Goal: Information Seeking & Learning: Learn about a topic

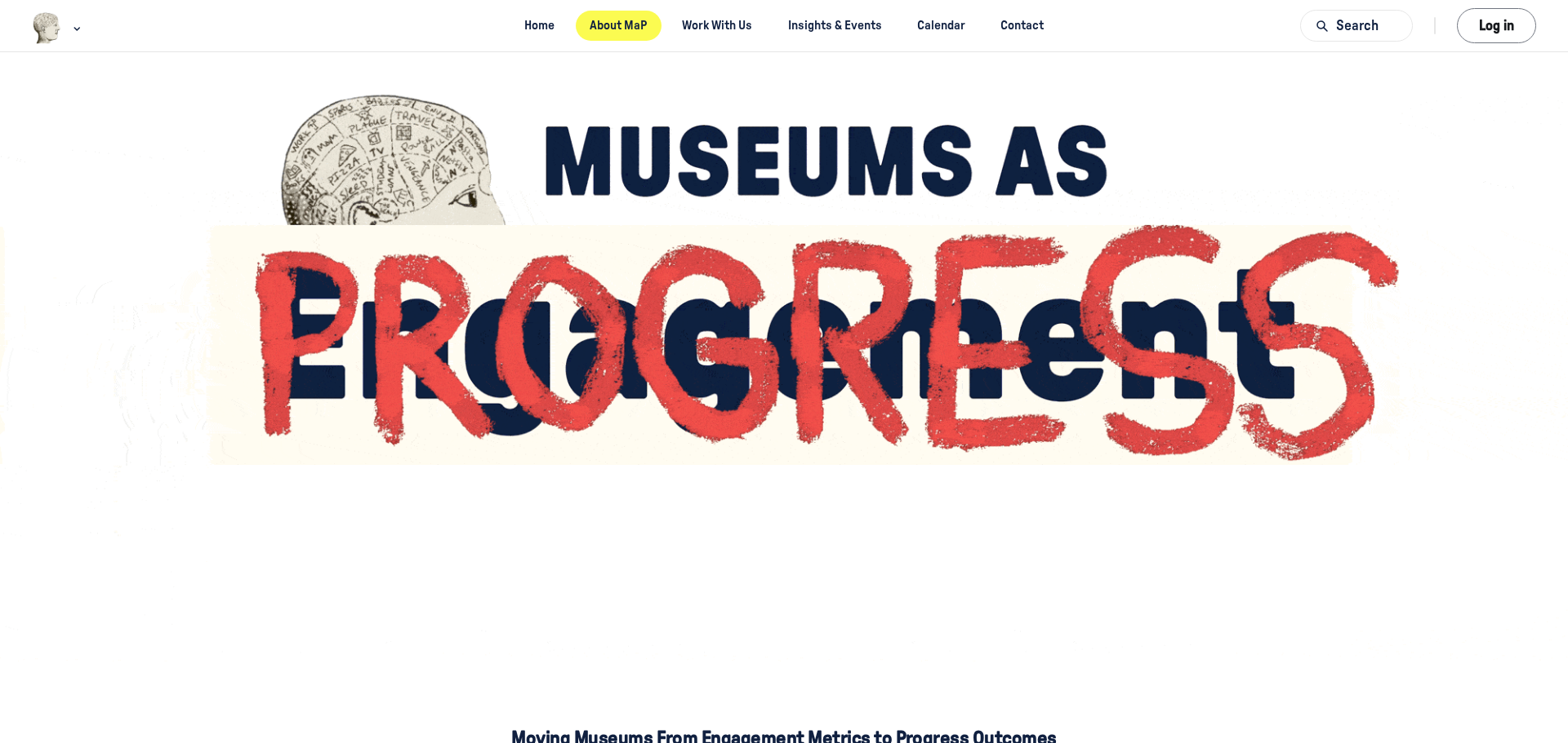
click at [608, 25] on link "About MaP" at bounding box center [618, 25] width 85 height 30
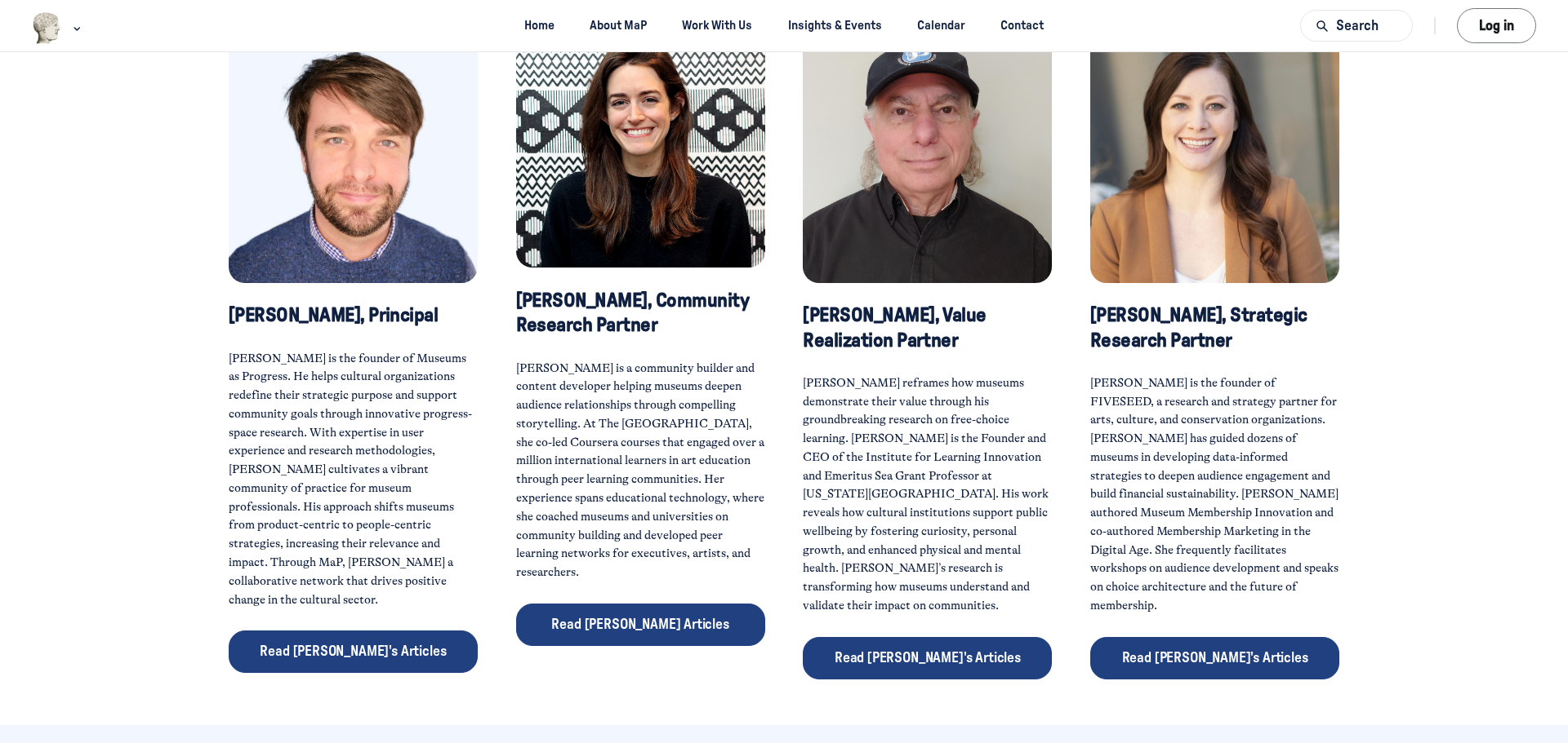
scroll to position [734, 0]
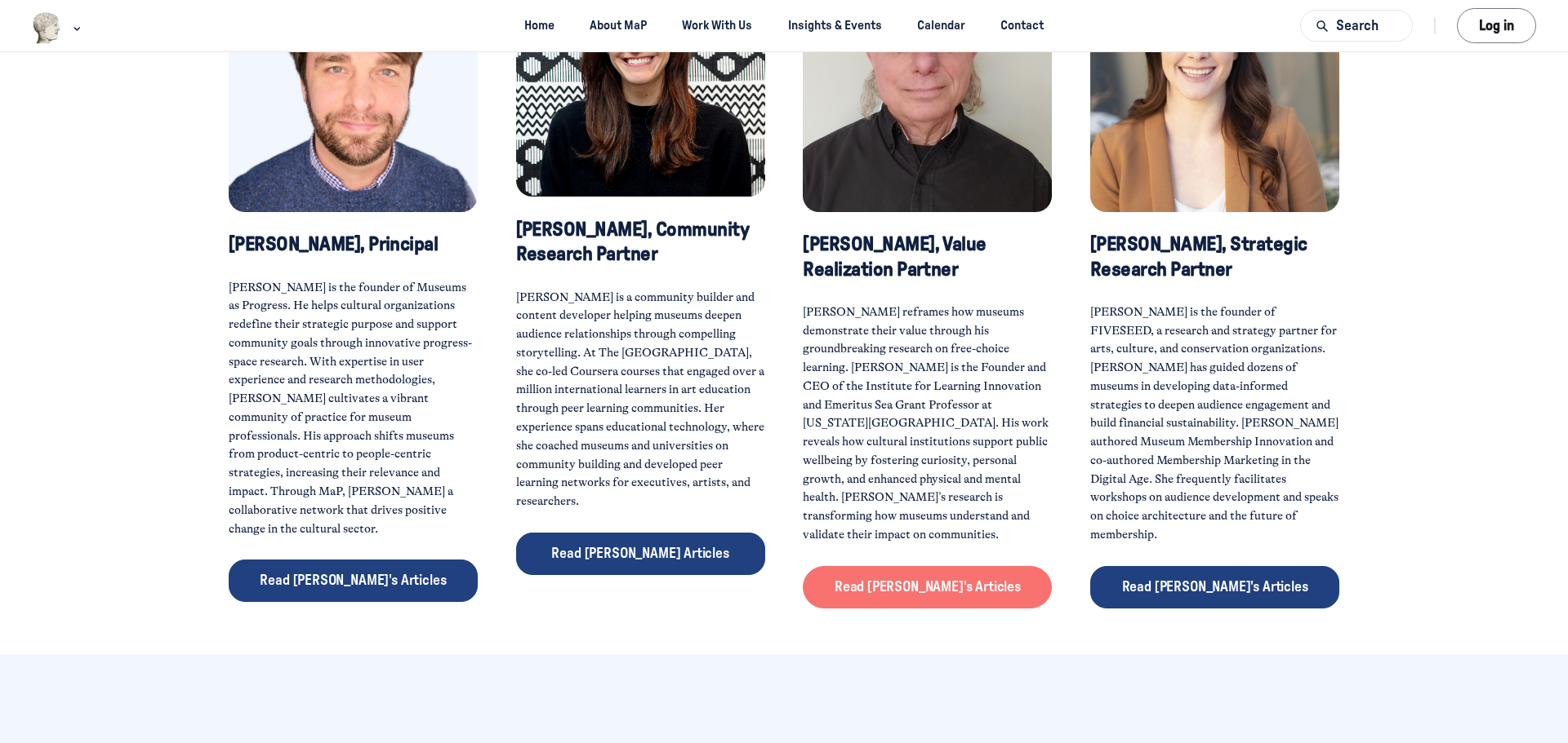
click at [906, 577] on span "Read [PERSON_NAME]'s Articles" at bounding box center [927, 587] width 187 height 21
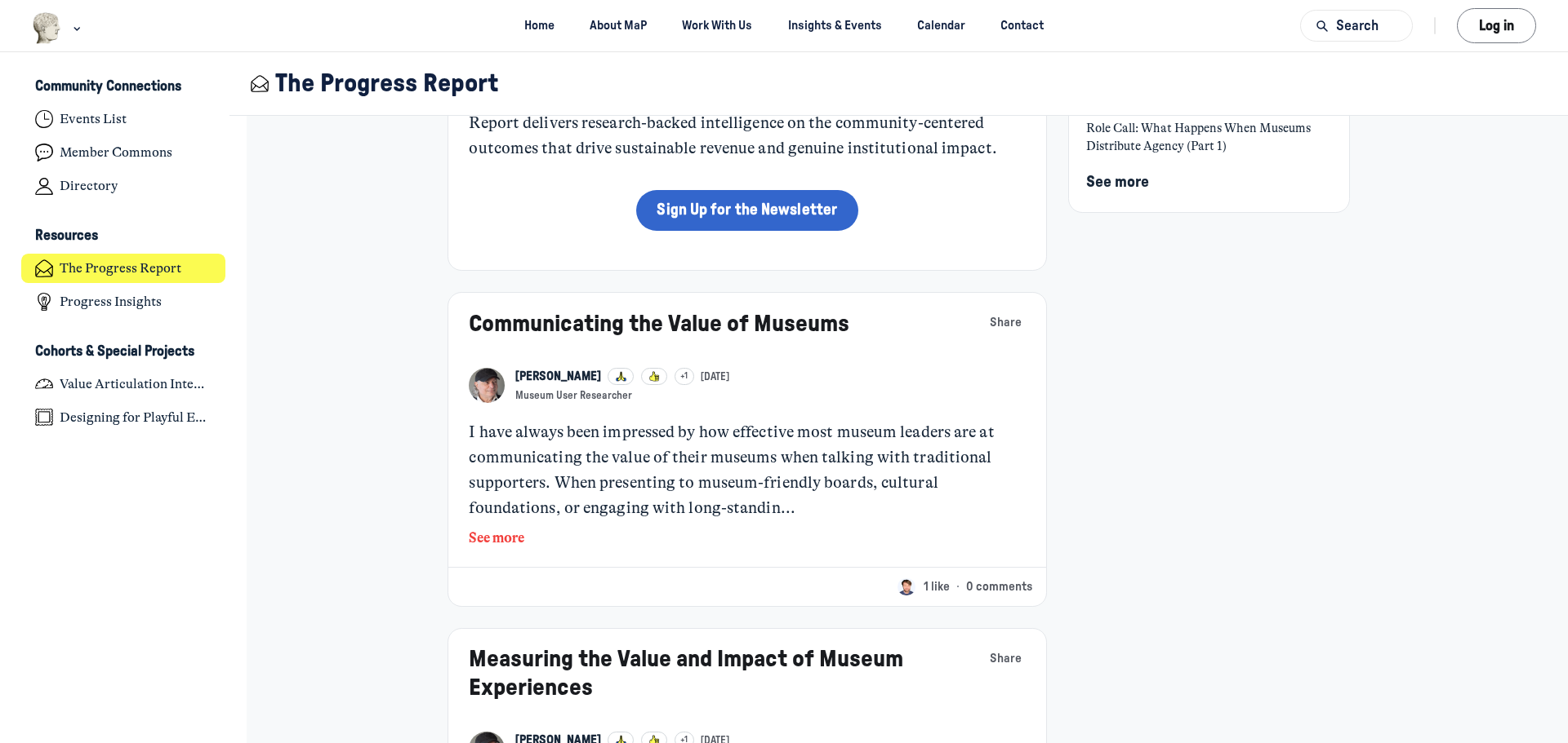
scroll to position [245, 0]
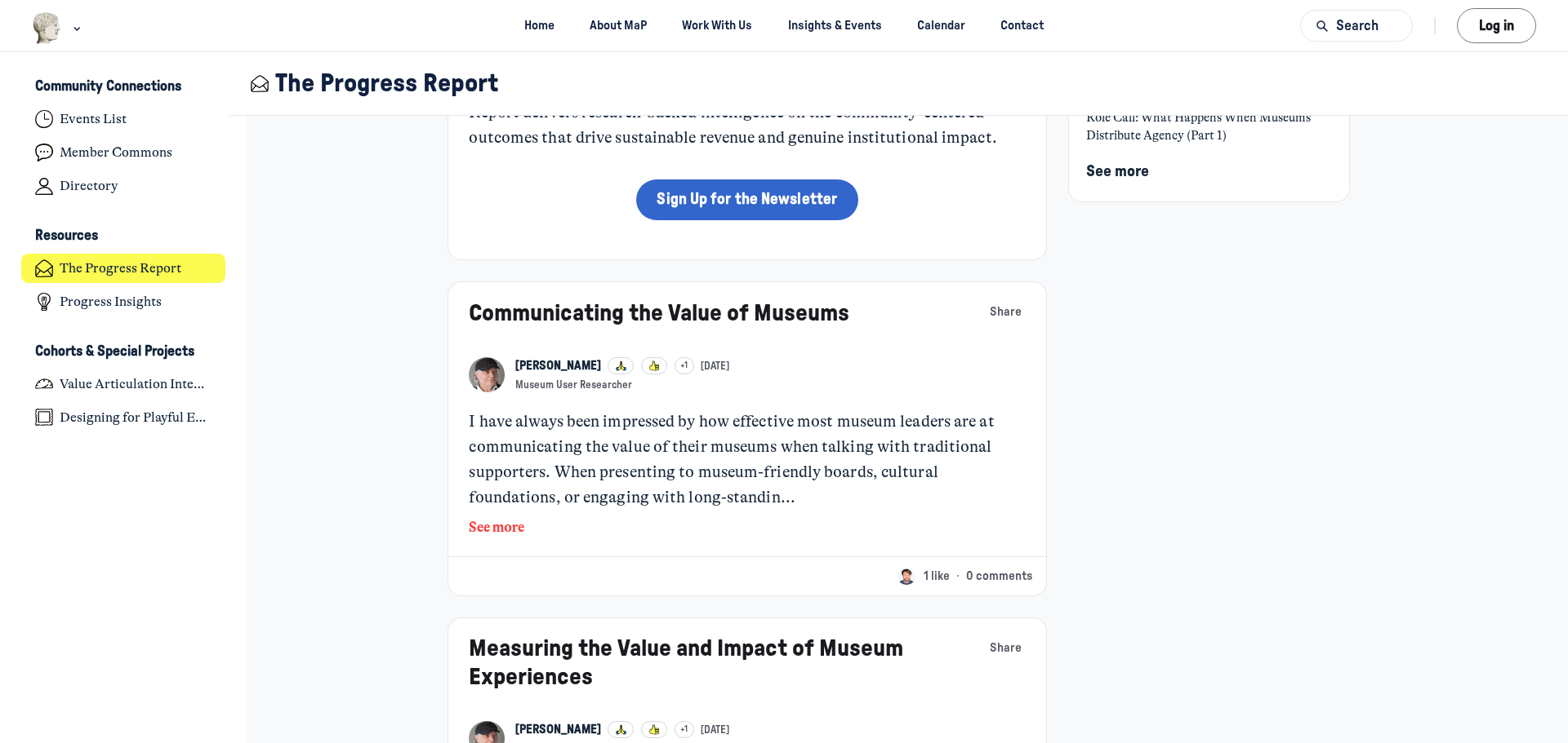
click at [496, 524] on button "See more" at bounding box center [747, 528] width 556 height 21
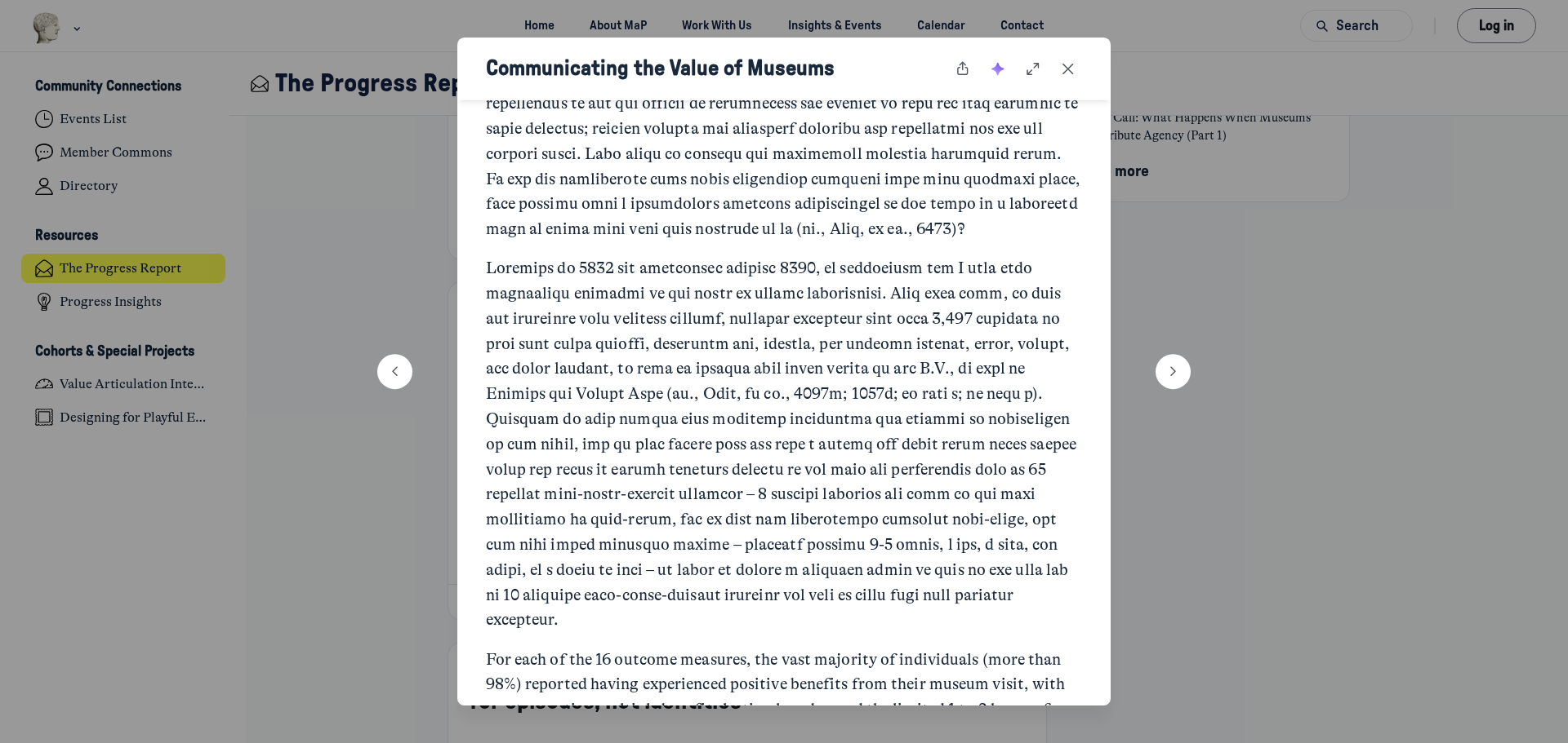
scroll to position [2040, 0]
click at [1064, 68] on icon "Close post" at bounding box center [1068, 69] width 17 height 18
